Goal: Information Seeking & Learning: Learn about a topic

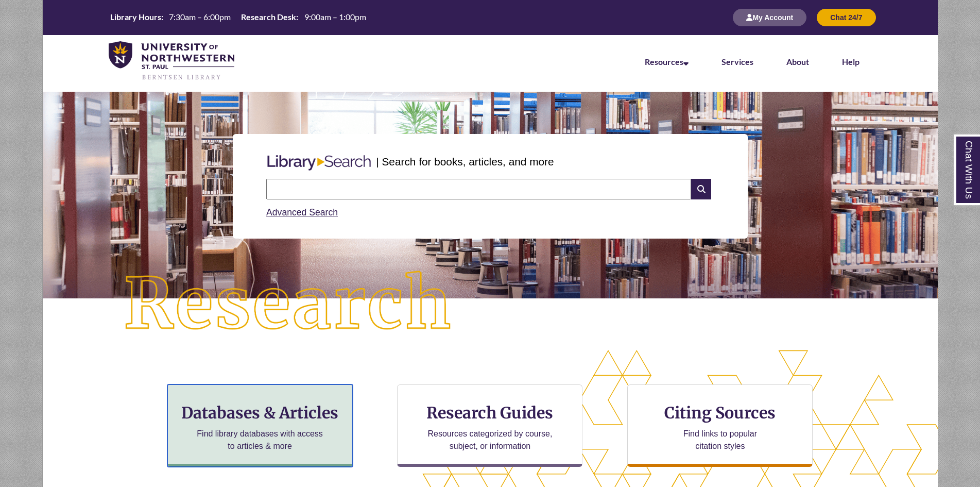
click at [243, 421] on h3 "Databases & Articles" at bounding box center [260, 413] width 168 height 20
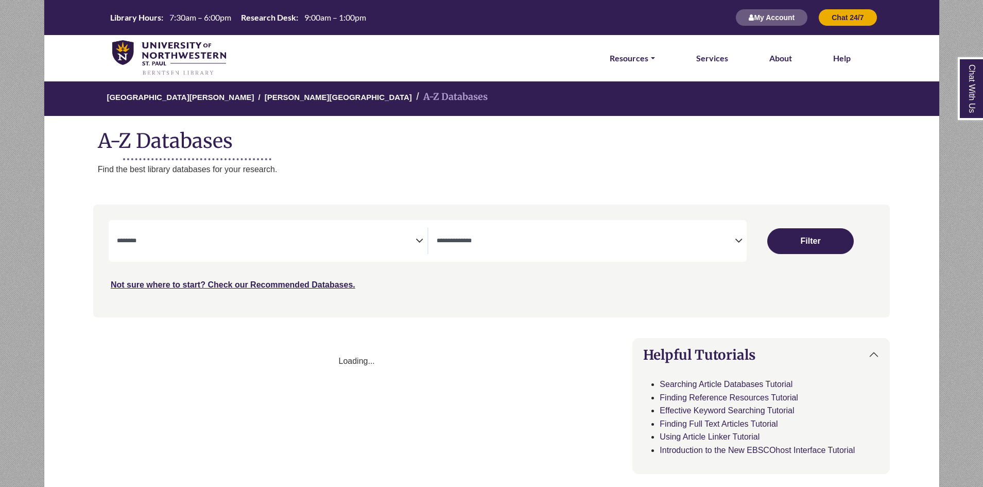
select select "Database Subject Filter"
select select "Database Types Filter"
select select "Database Subject Filter"
select select "Database Types Filter"
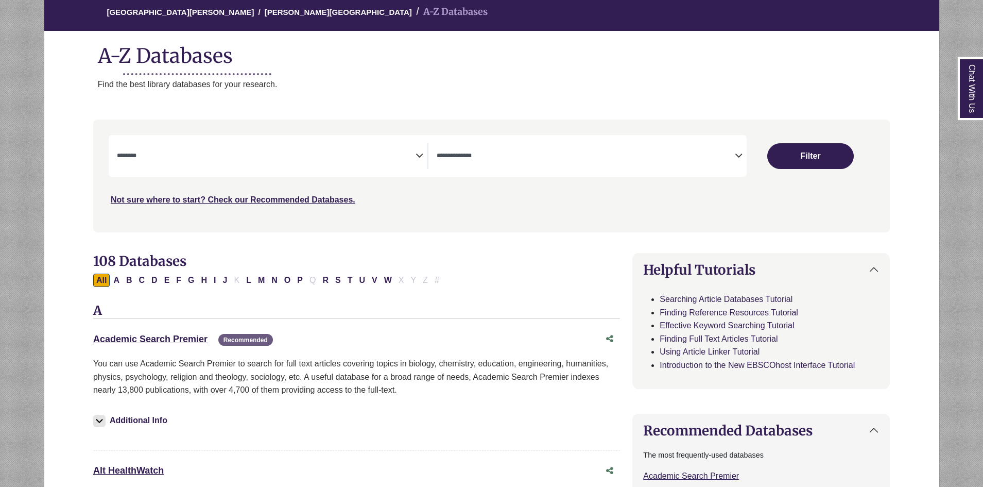
scroll to position [103, 0]
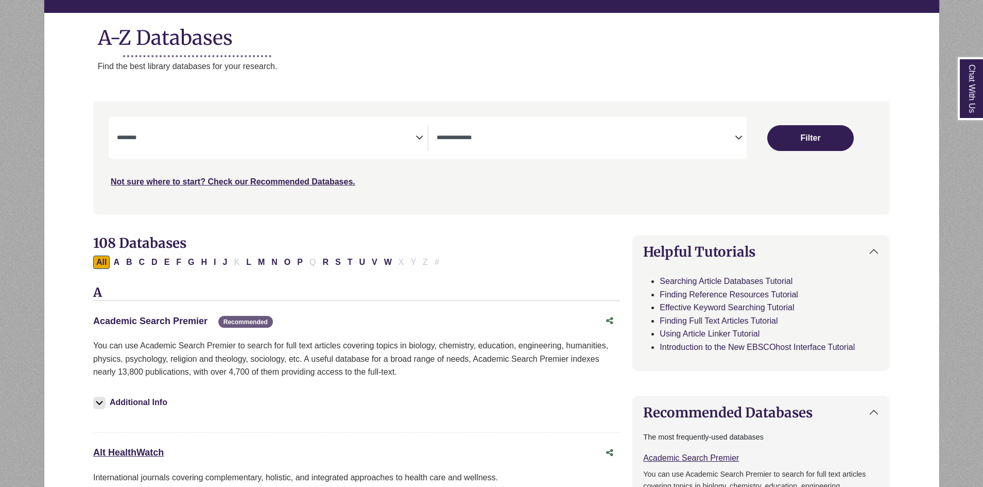
click at [176, 320] on link "Academic Search Premier This link opens in a new window" at bounding box center [150, 321] width 114 height 10
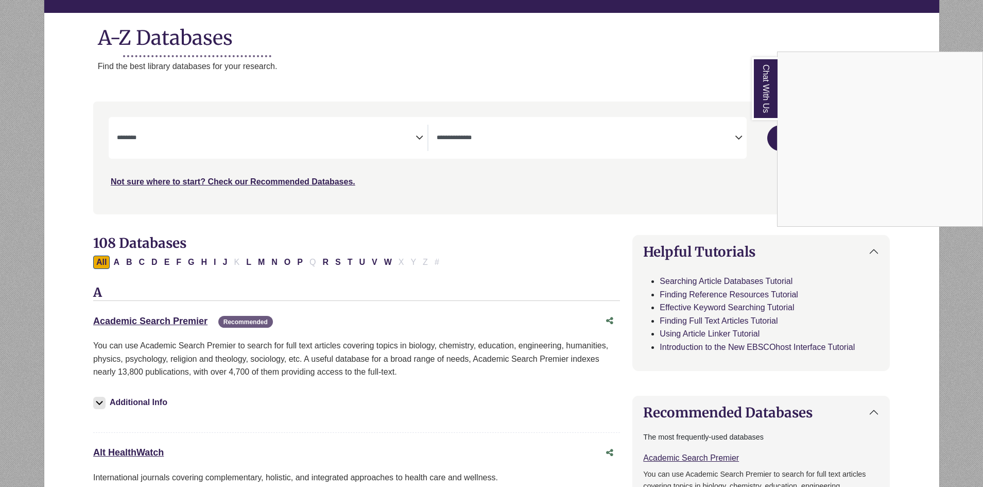
click at [177, 322] on div "Chat With Us" at bounding box center [491, 243] width 983 height 487
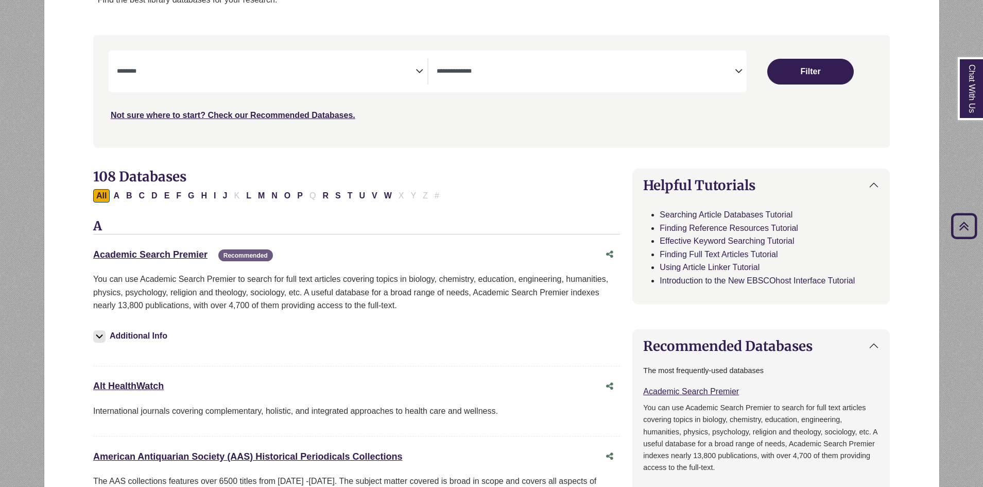
scroll to position [155, 0]
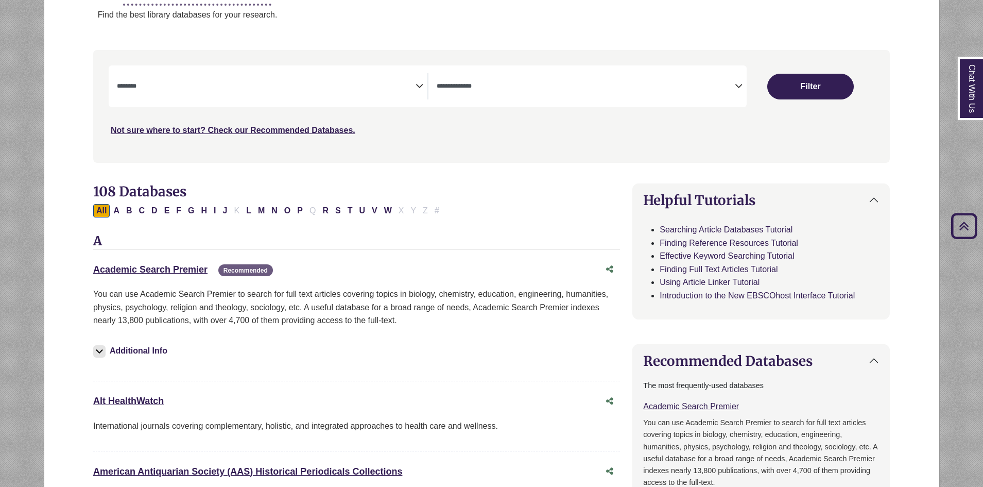
click at [422, 84] on icon "Search filters" at bounding box center [420, 84] width 8 height 15
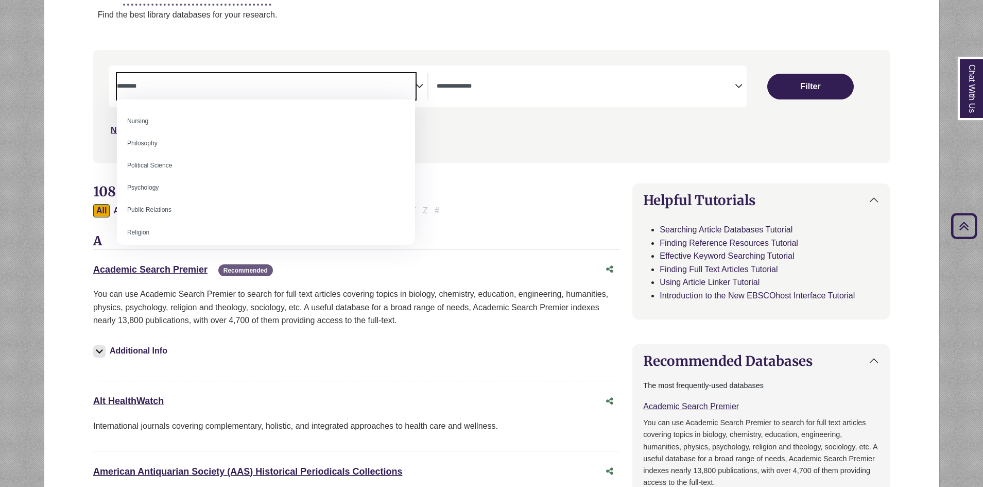
scroll to position [773, 0]
select select "*****"
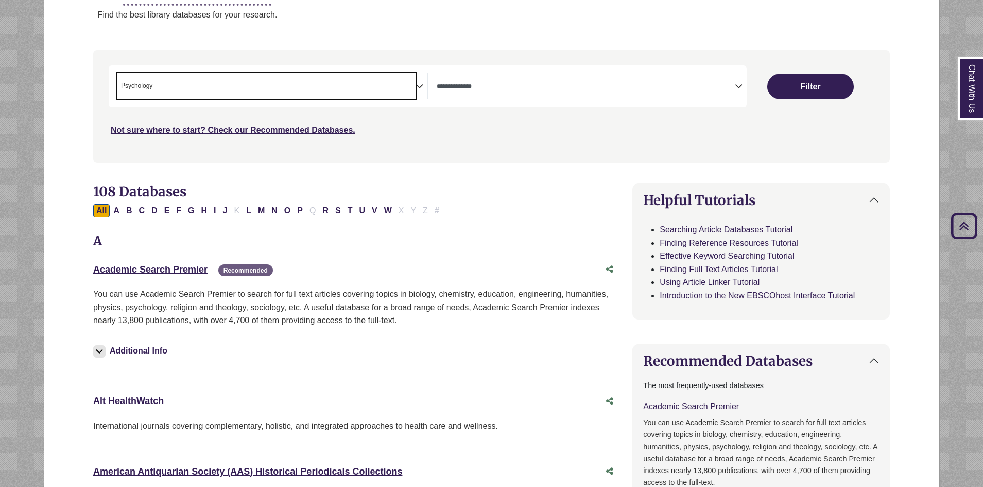
scroll to position [366, 0]
click at [738, 87] on icon "Search filters" at bounding box center [739, 84] width 8 height 15
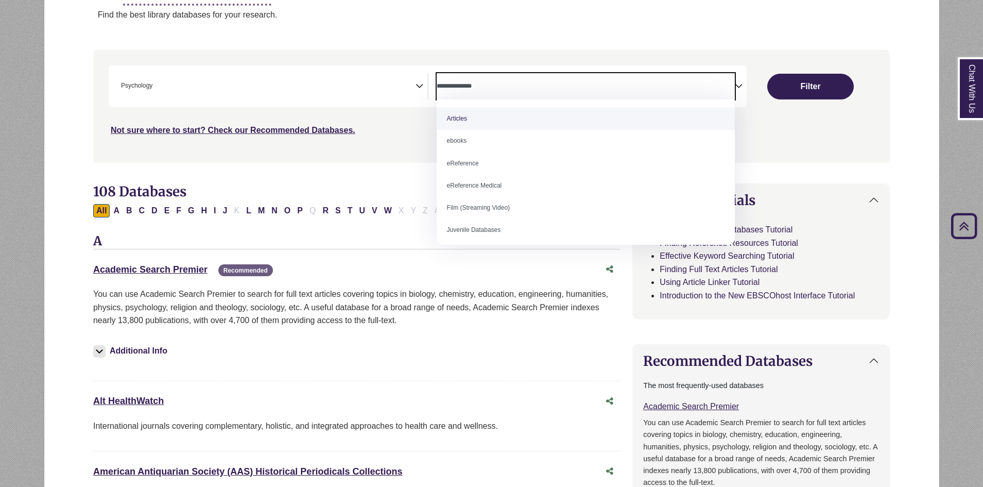
select select "*****"
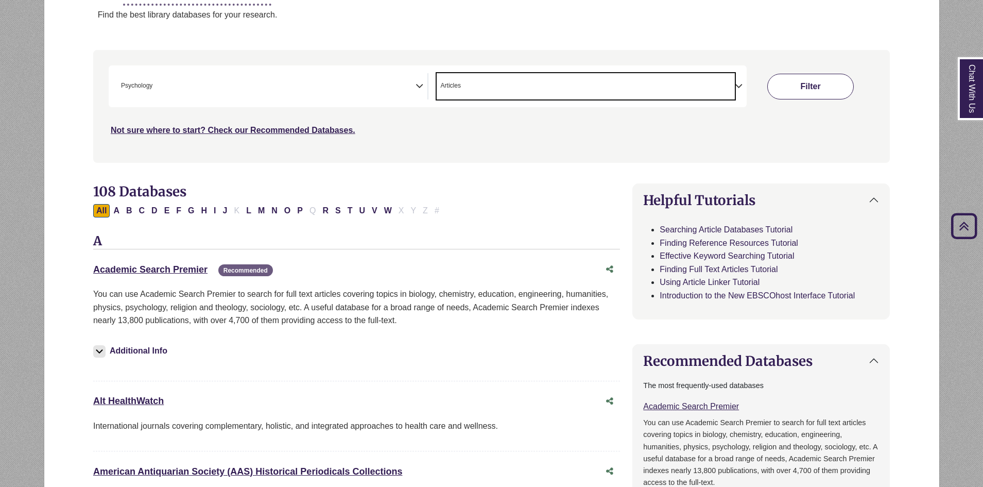
click at [827, 83] on button "Filter" at bounding box center [810, 87] width 87 height 26
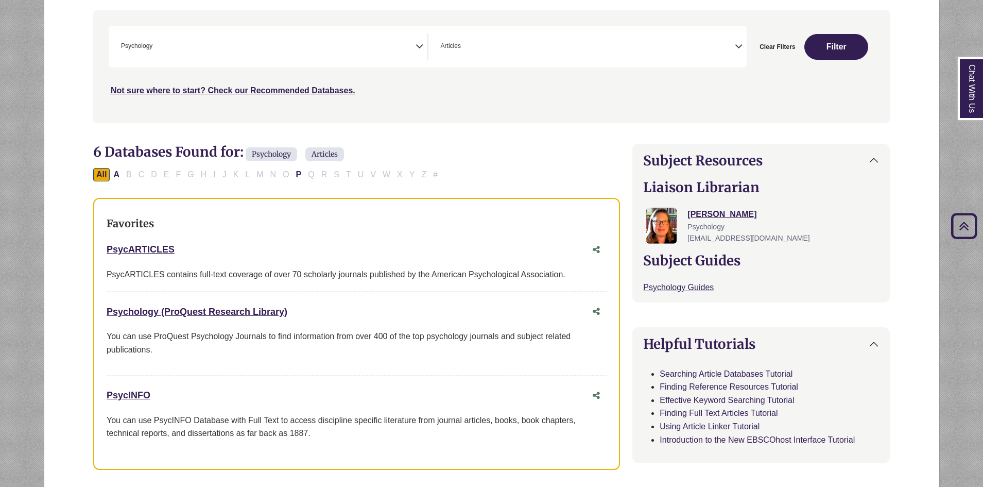
scroll to position [206, 0]
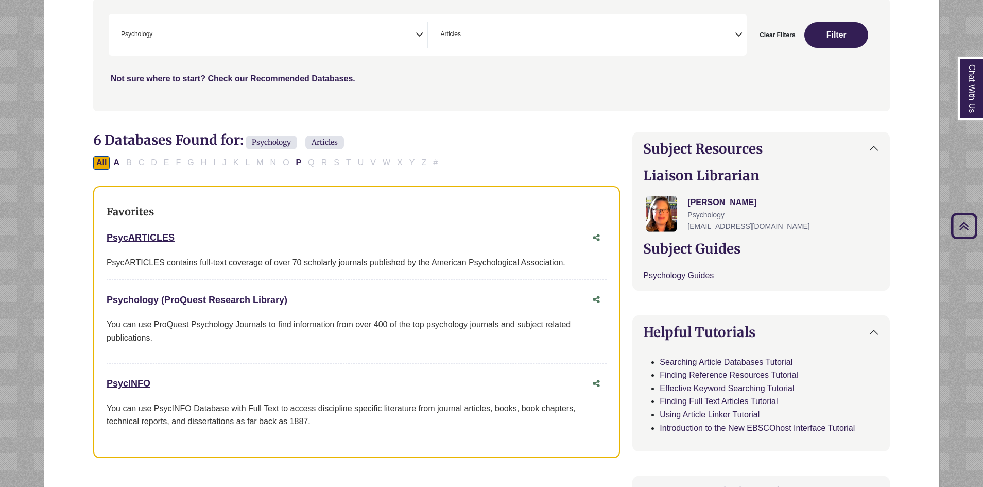
click at [229, 301] on link "Psychology (ProQuest Research Library) This link opens in a new window" at bounding box center [197, 300] width 181 height 10
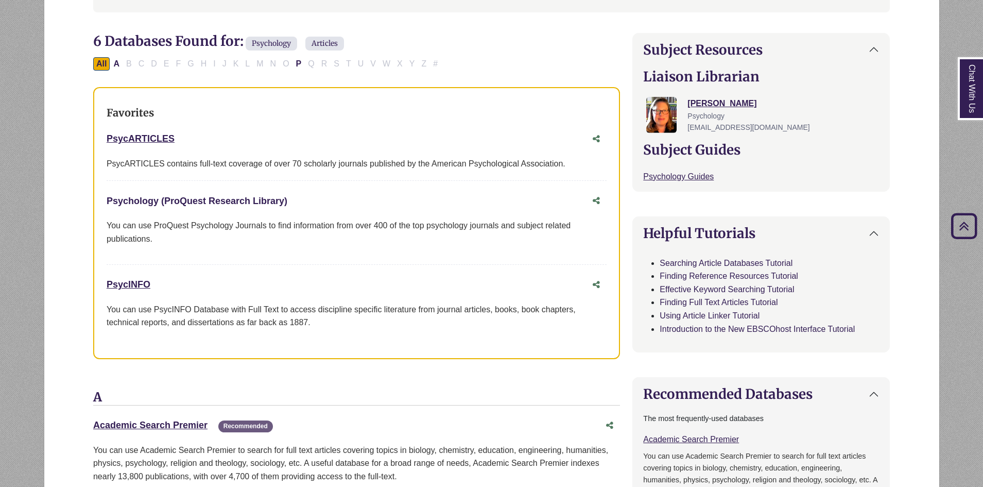
scroll to position [309, 0]
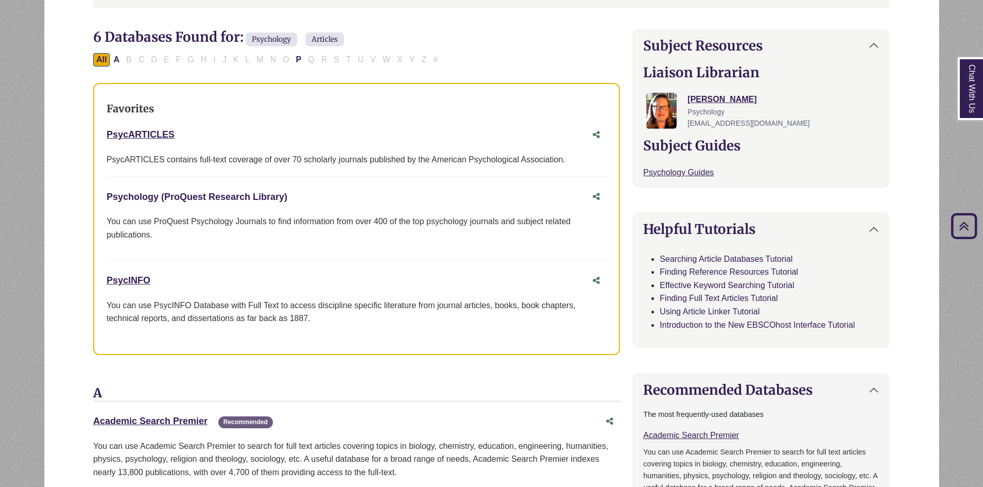
click at [231, 194] on link "Psychology (ProQuest Research Library) This link opens in a new window" at bounding box center [197, 197] width 181 height 10
click at [208, 193] on link "Psychology (ProQuest Research Library) This link opens in a new window" at bounding box center [197, 197] width 181 height 10
click at [229, 196] on link "Psychology (ProQuest Research Library) This link opens in a new window" at bounding box center [197, 197] width 181 height 10
